Goal: Task Accomplishment & Management: Manage account settings

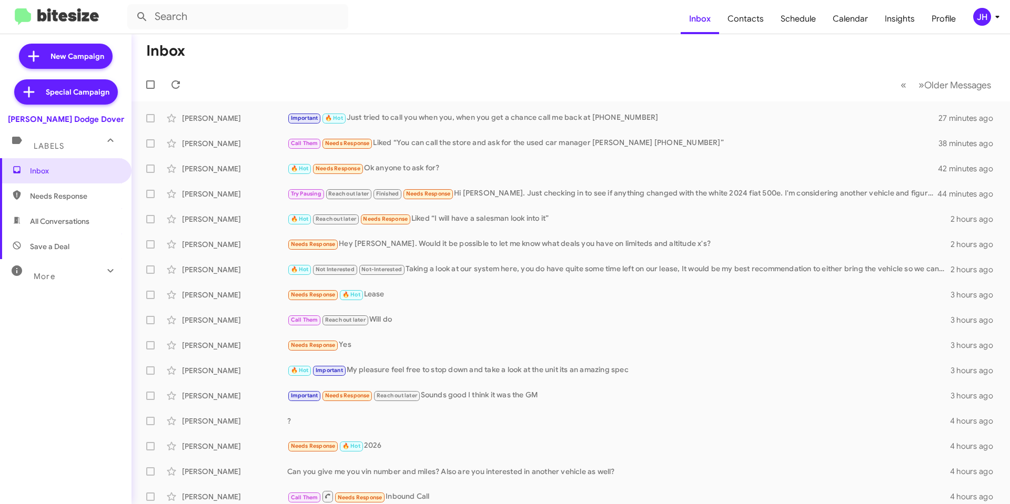
click at [989, 22] on span "JH" at bounding box center [988, 17] width 32 height 18
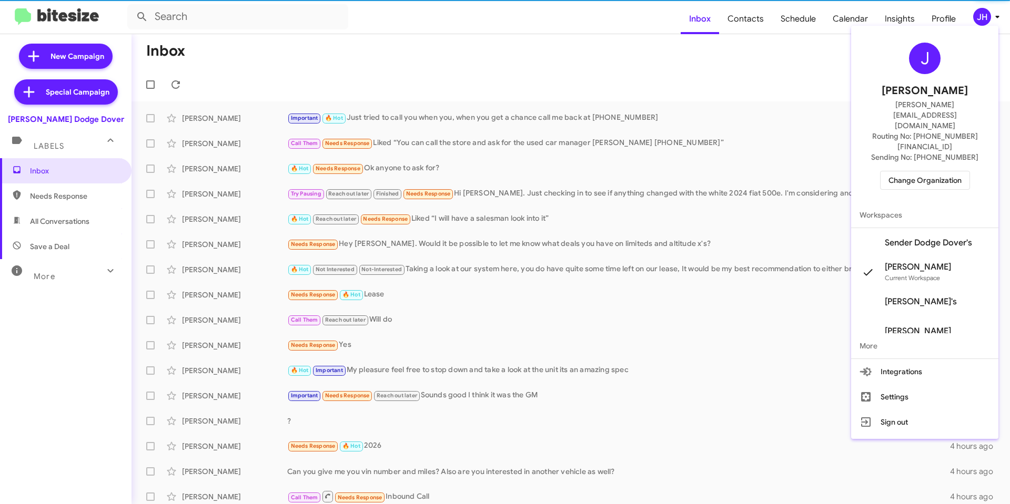
click at [923, 171] on span "Change Organization" at bounding box center [924, 180] width 73 height 18
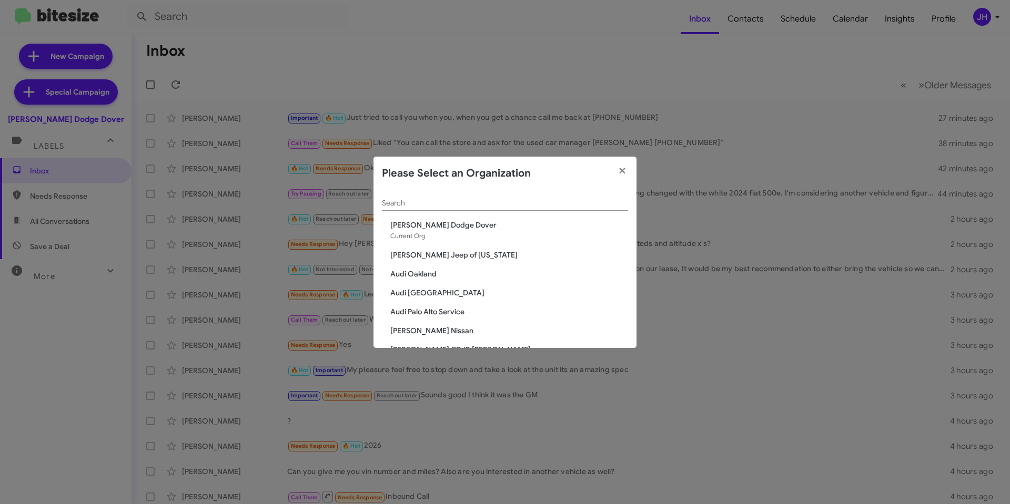
click at [414, 200] on input "Search" at bounding box center [505, 203] width 246 height 8
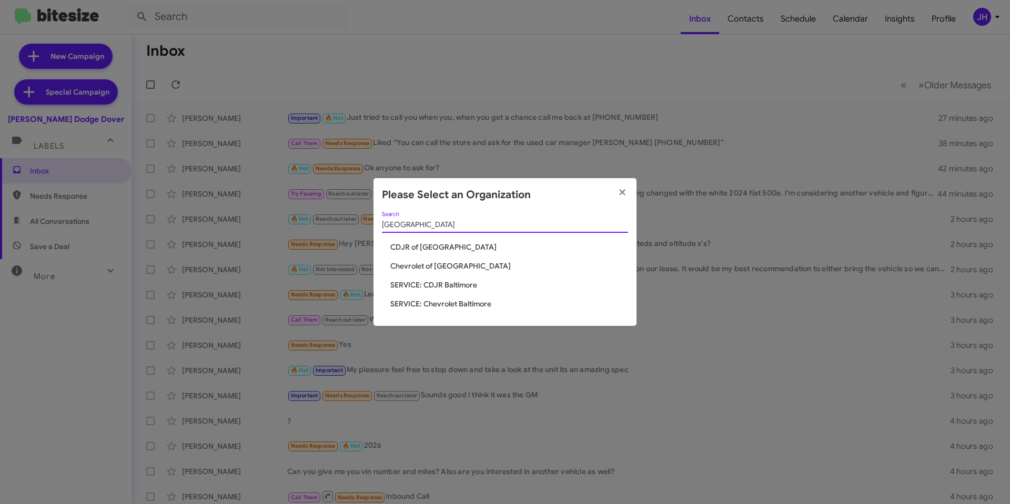
type input "[GEOGRAPHIC_DATA]"
click at [479, 304] on span "SERVICE: Chevrolet Baltimore" at bounding box center [509, 304] width 238 height 11
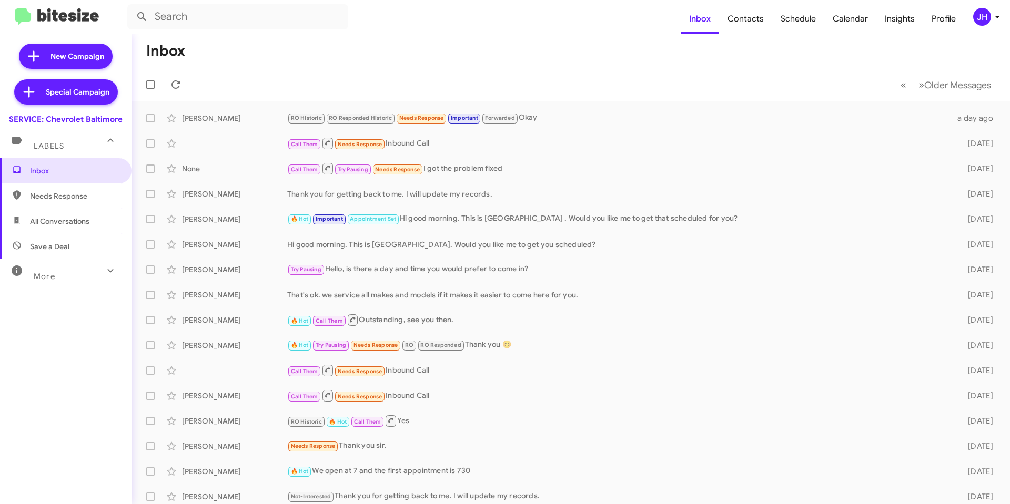
click at [979, 17] on div "JH" at bounding box center [982, 17] width 18 height 18
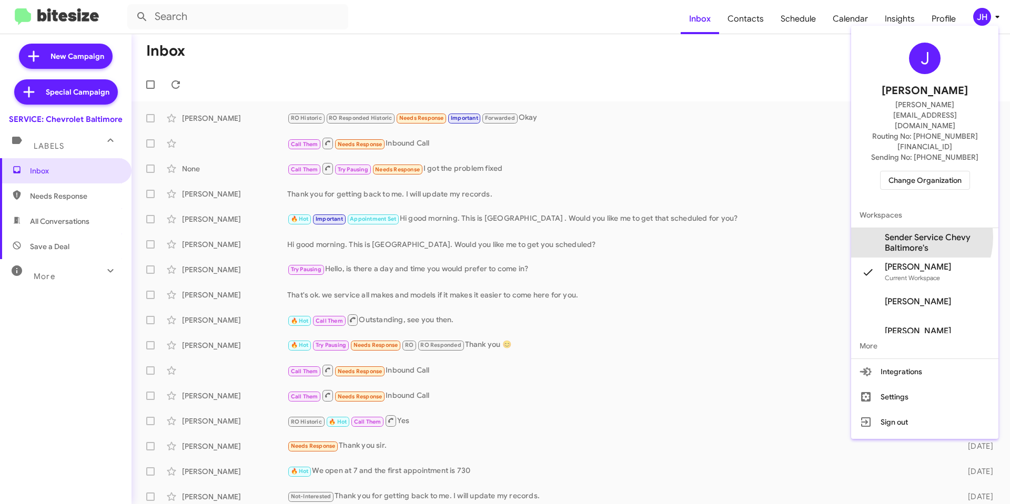
click at [908, 232] on span "Sender Service Chevy Baltimore's" at bounding box center [936, 242] width 105 height 21
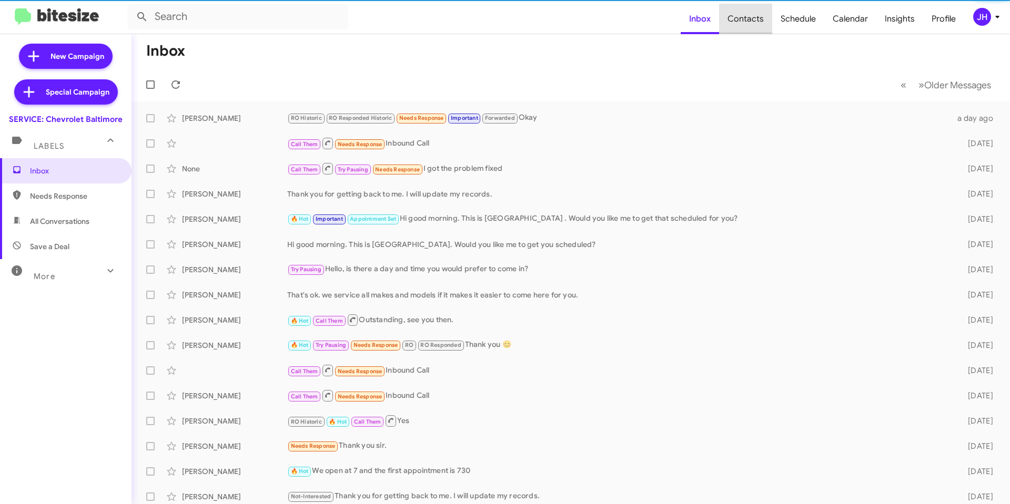
click at [762, 23] on span "Contacts" at bounding box center [745, 19] width 53 height 30
type input "in:groups"
